Goal: Information Seeking & Learning: Learn about a topic

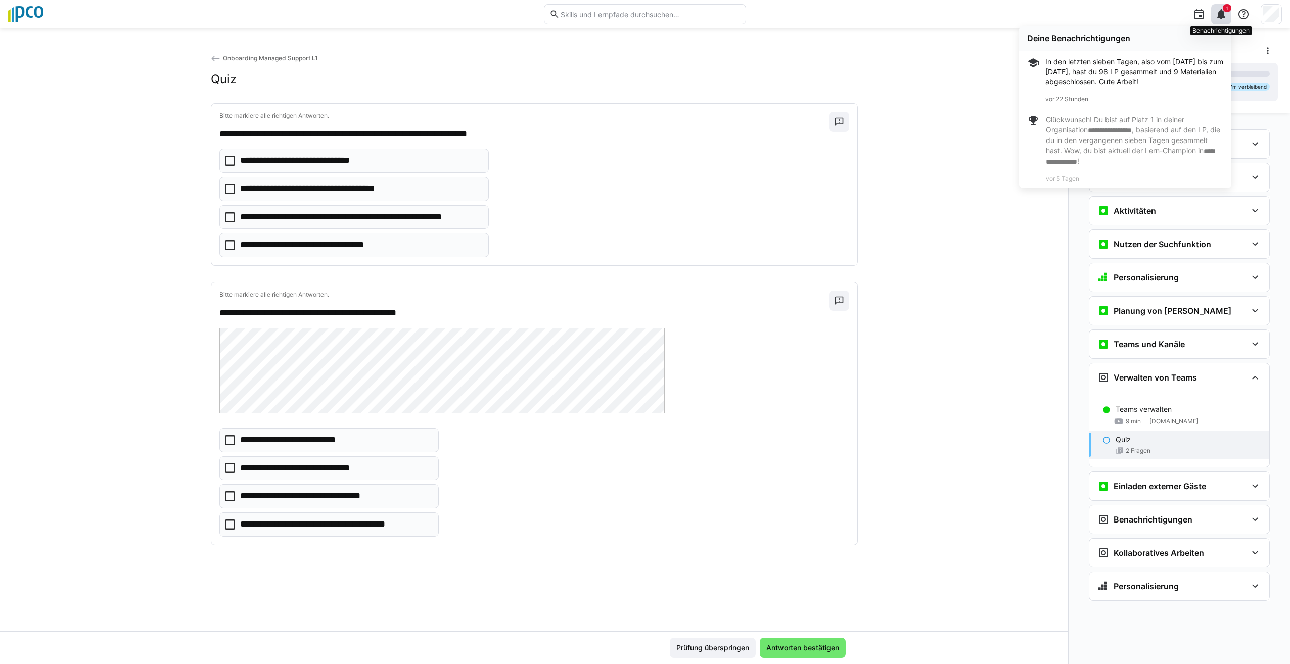
click at [1228, 9] on span "1" at bounding box center [1227, 8] width 9 height 8
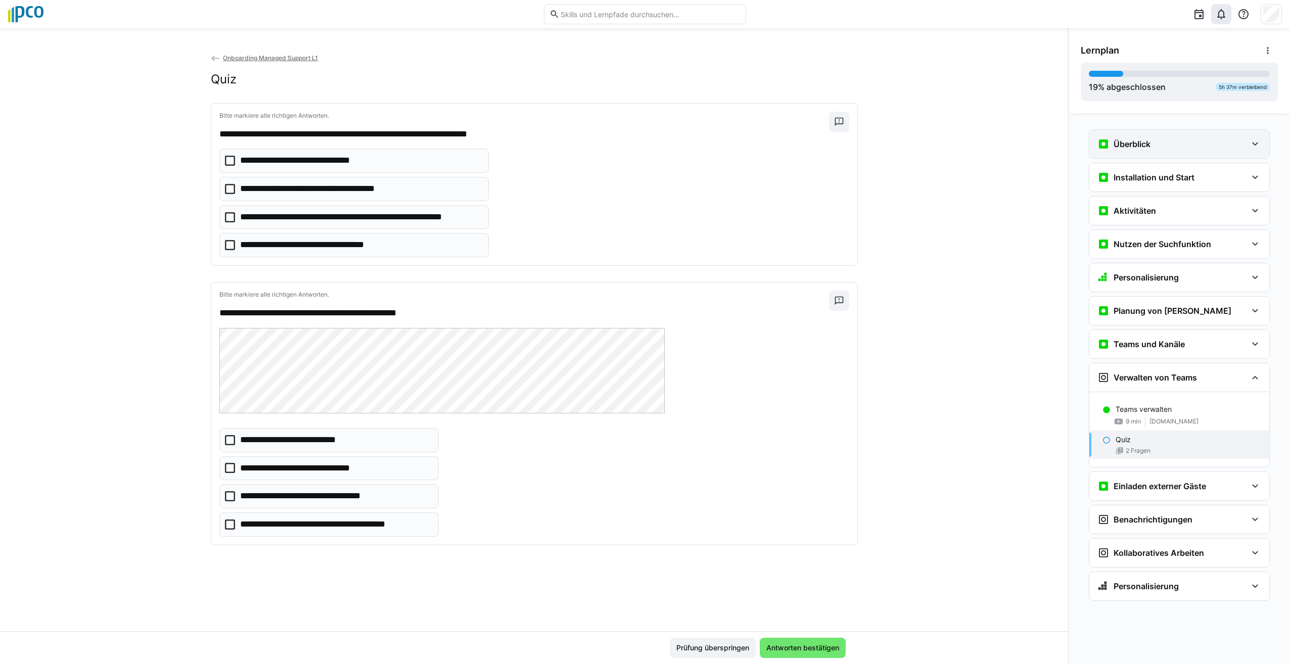
click at [1253, 136] on div "Überblick" at bounding box center [1179, 144] width 180 height 28
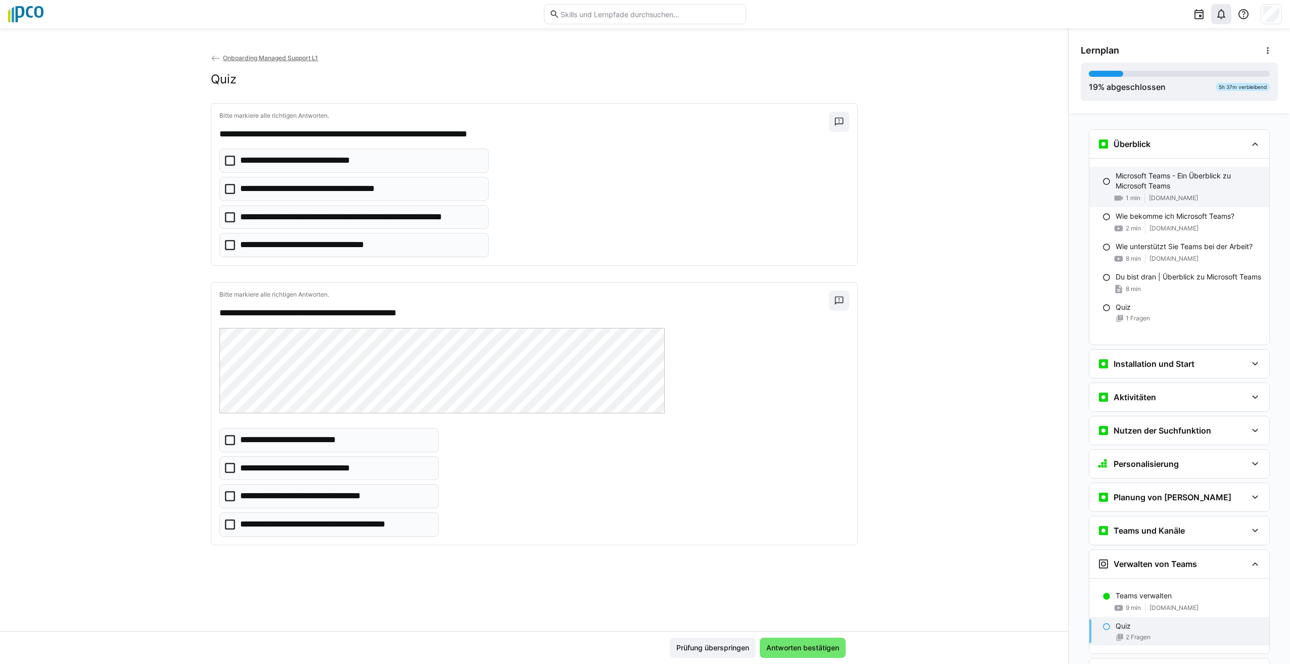
click at [1183, 187] on p "Microsoft Teams - Ein Überblick zu Microsoft Teams" at bounding box center [1189, 181] width 146 height 20
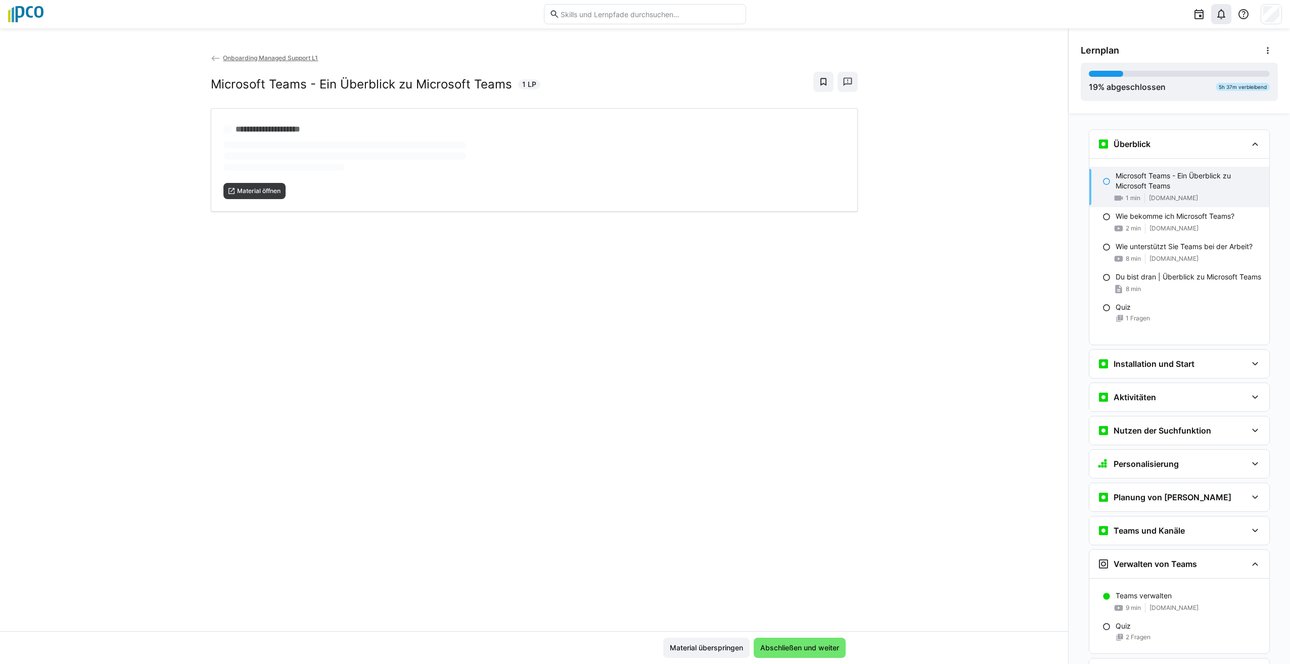
scroll to position [16, 0]
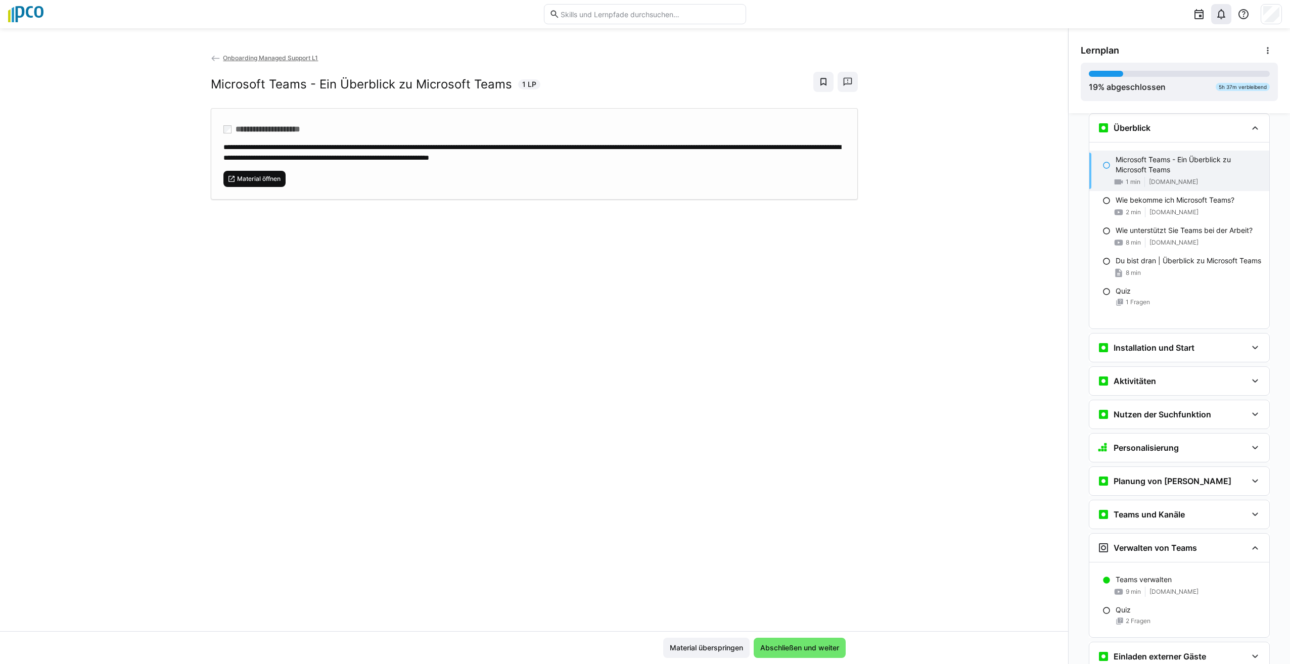
click at [259, 176] on span "Material öffnen" at bounding box center [258, 179] width 45 height 8
click at [1147, 85] on div "19 % abgeschlossen" at bounding box center [1127, 87] width 77 height 12
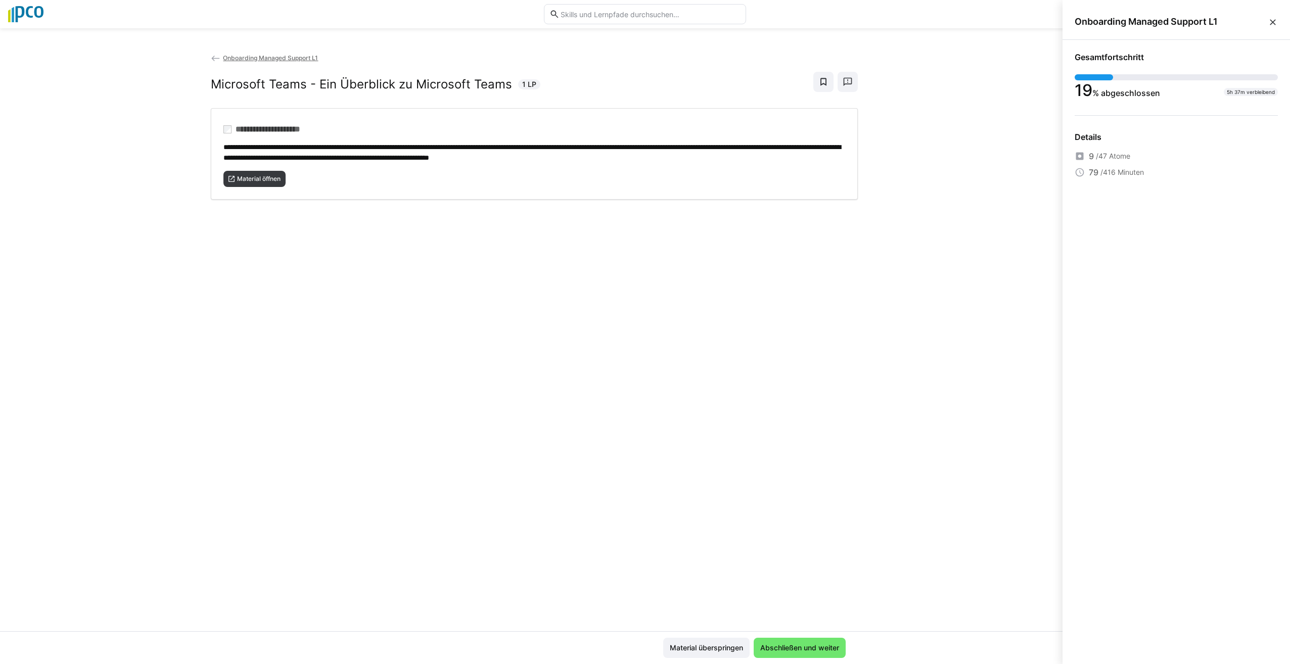
click at [841, 240] on div "**********" at bounding box center [534, 342] width 1068 height 579
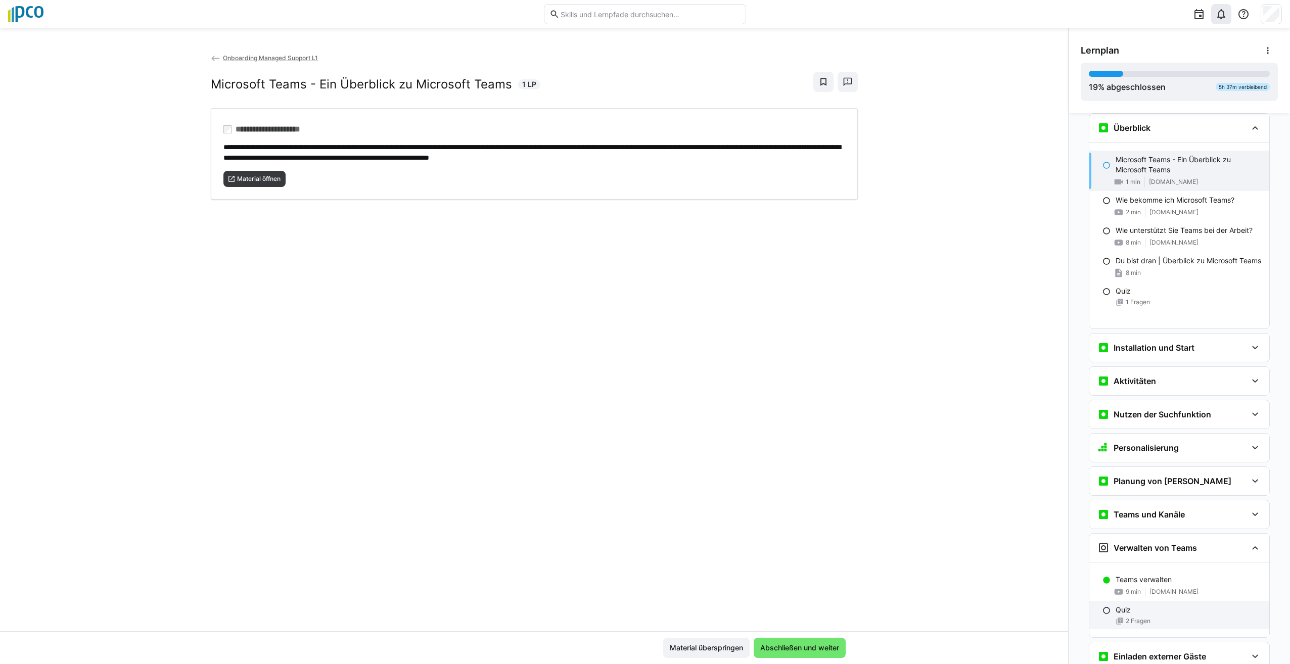
click at [1130, 625] on div "Quiz 2 Fragen" at bounding box center [1179, 615] width 180 height 28
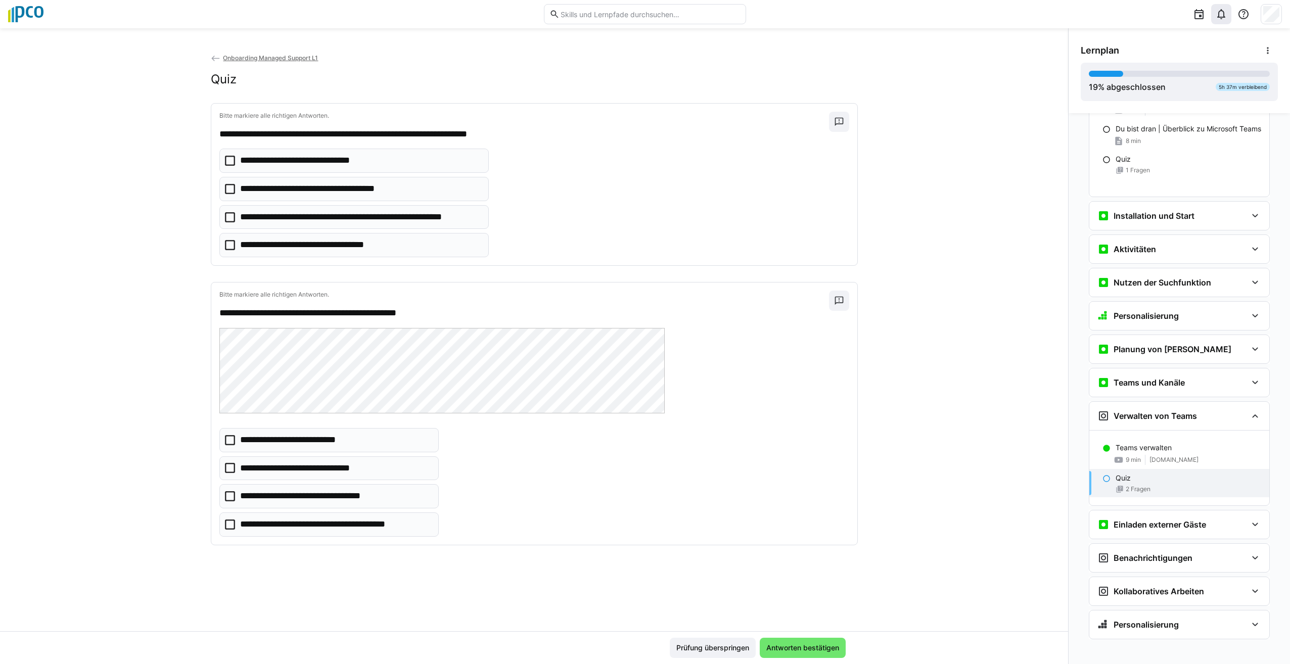
scroll to position [155, 0]
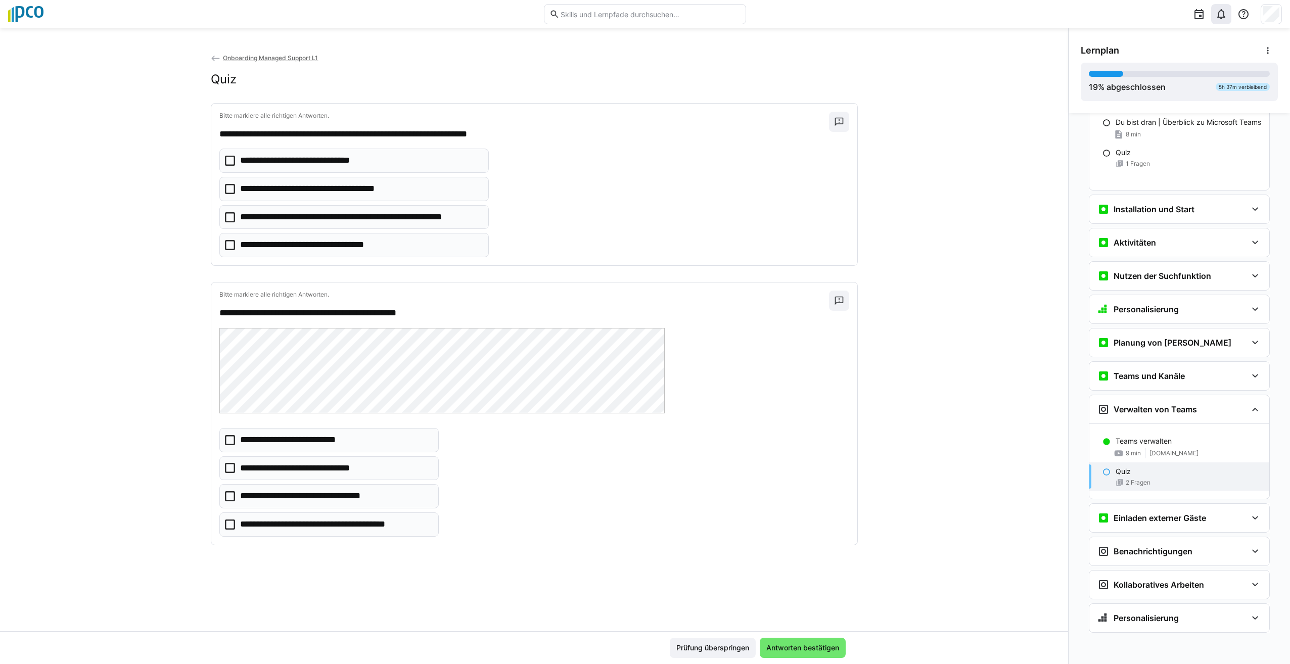
click at [225, 162] on icon at bounding box center [230, 161] width 10 height 10
click at [225, 218] on icon at bounding box center [230, 217] width 10 height 10
click at [225, 190] on icon at bounding box center [230, 189] width 10 height 10
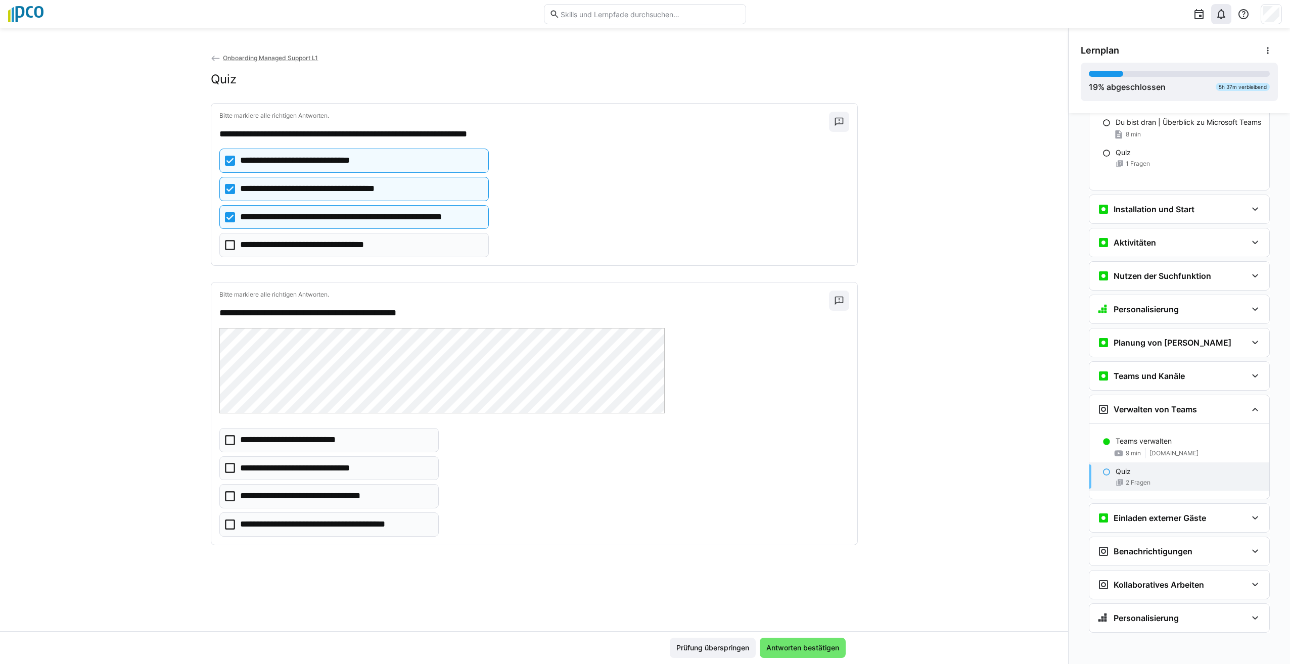
click at [226, 500] on icon at bounding box center [230, 496] width 10 height 10
click at [814, 653] on span "Antworten bestätigen" at bounding box center [803, 648] width 76 height 10
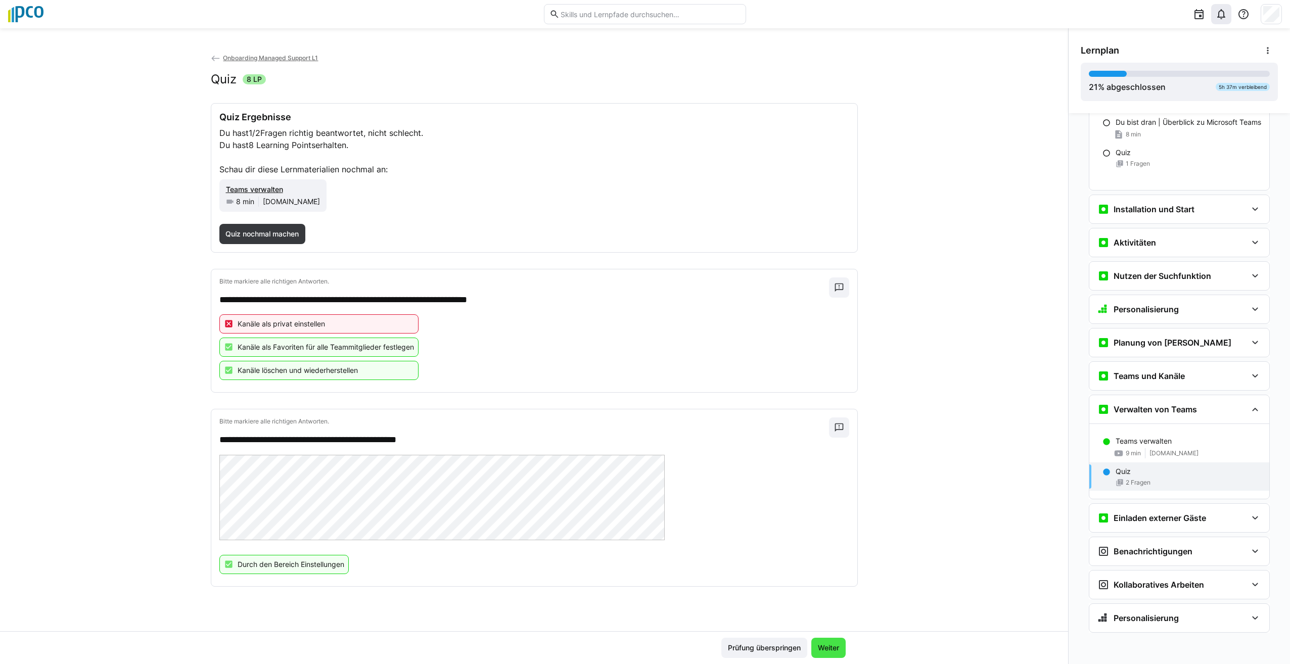
click at [835, 657] on span "Weiter" at bounding box center [828, 648] width 34 height 20
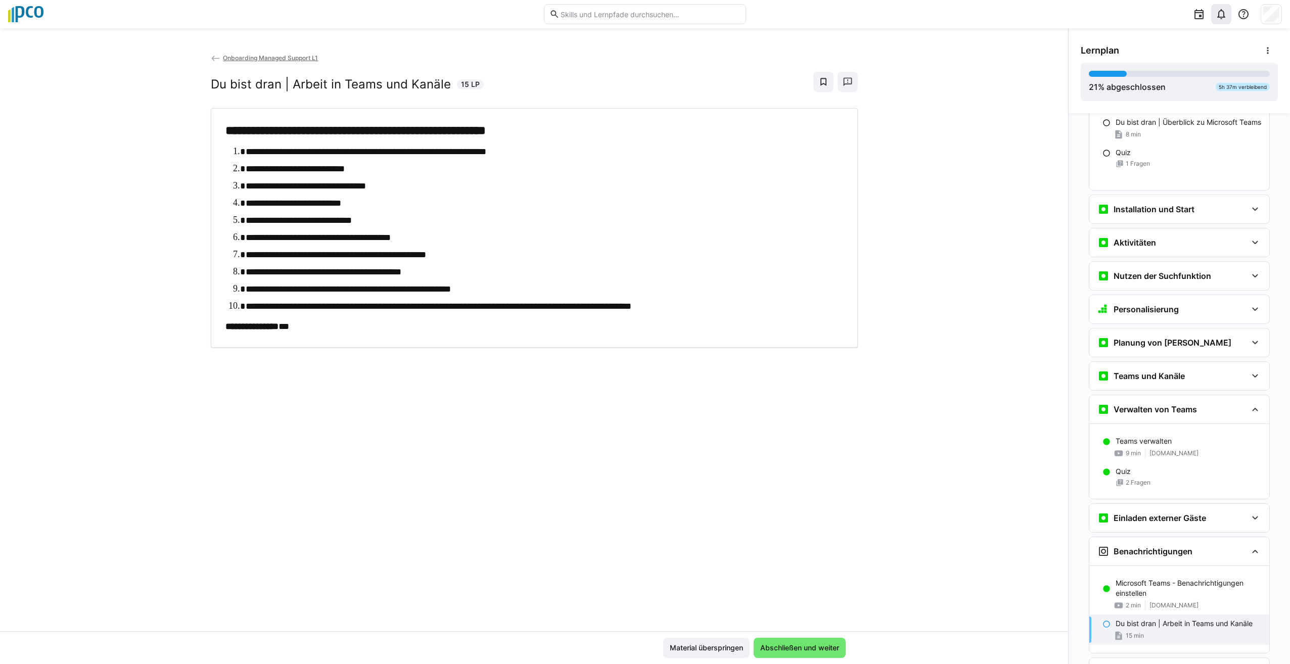
click at [262, 59] on span "Onboarding Managed Support L1" at bounding box center [270, 58] width 95 height 8
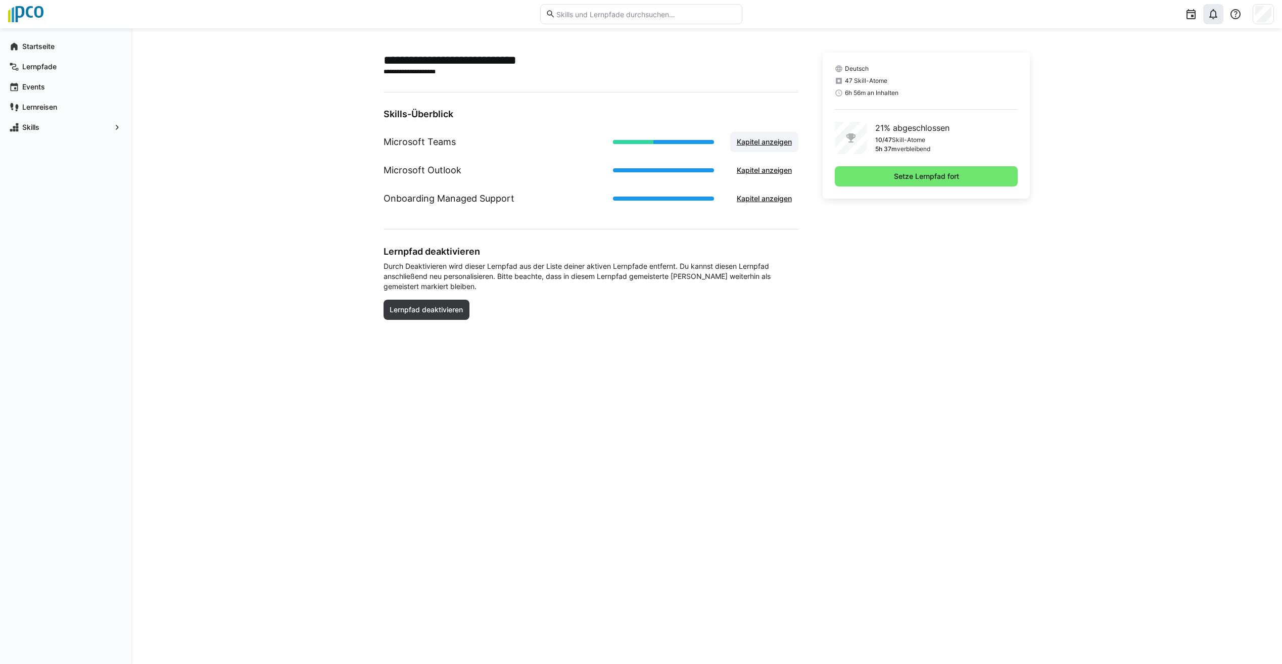
click at [758, 140] on span "Kapitel anzeigen" at bounding box center [765, 142] width 58 height 10
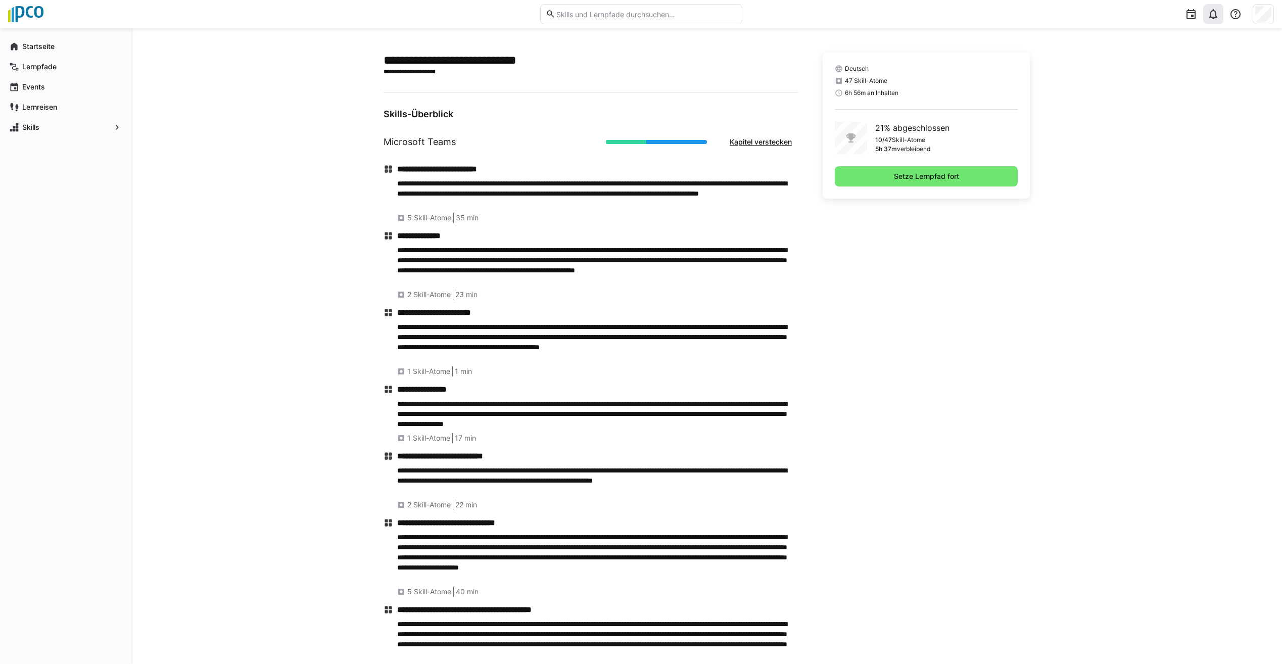
click at [420, 298] on span "2 Skill-Atome" at bounding box center [428, 295] width 43 height 10
click at [454, 255] on p "**********" at bounding box center [597, 265] width 401 height 40
click at [389, 235] on eds-icon at bounding box center [389, 236] width 10 height 10
click at [450, 278] on p "**********" at bounding box center [597, 265] width 401 height 40
click at [896, 170] on span "Setze Lernpfad fort" at bounding box center [926, 176] width 183 height 20
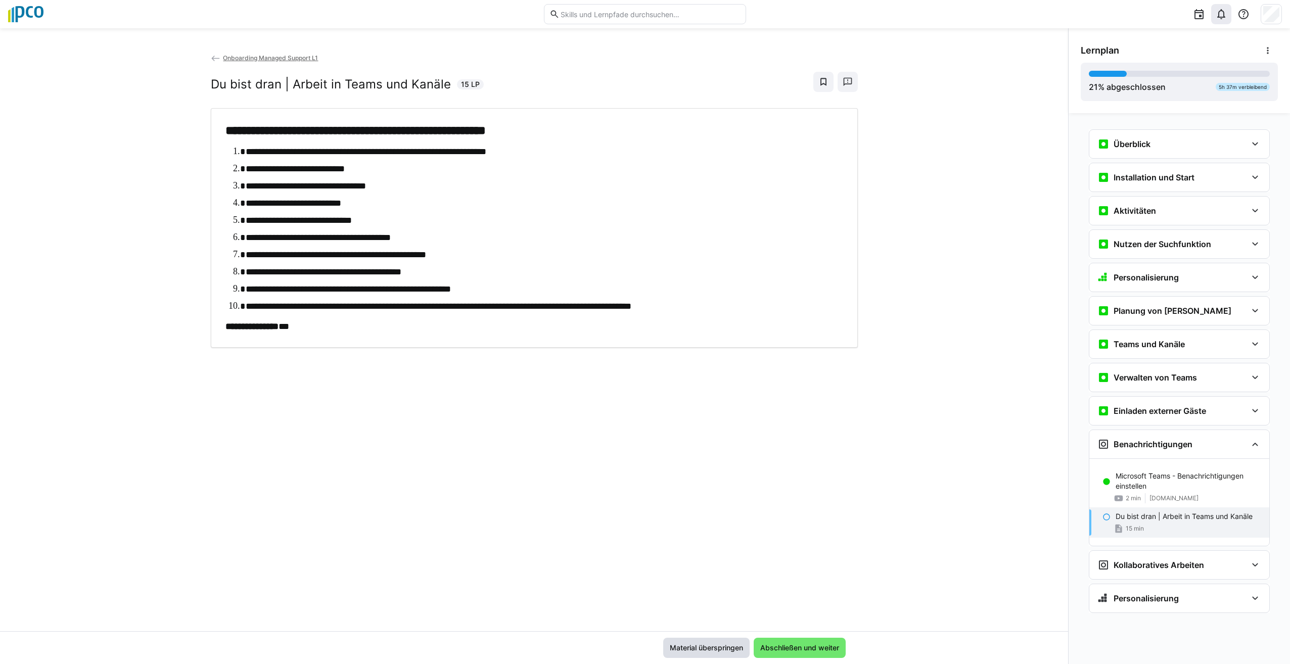
click at [713, 650] on span "Material überspringen" at bounding box center [706, 648] width 76 height 10
